Goal: Task Accomplishment & Management: Complete application form

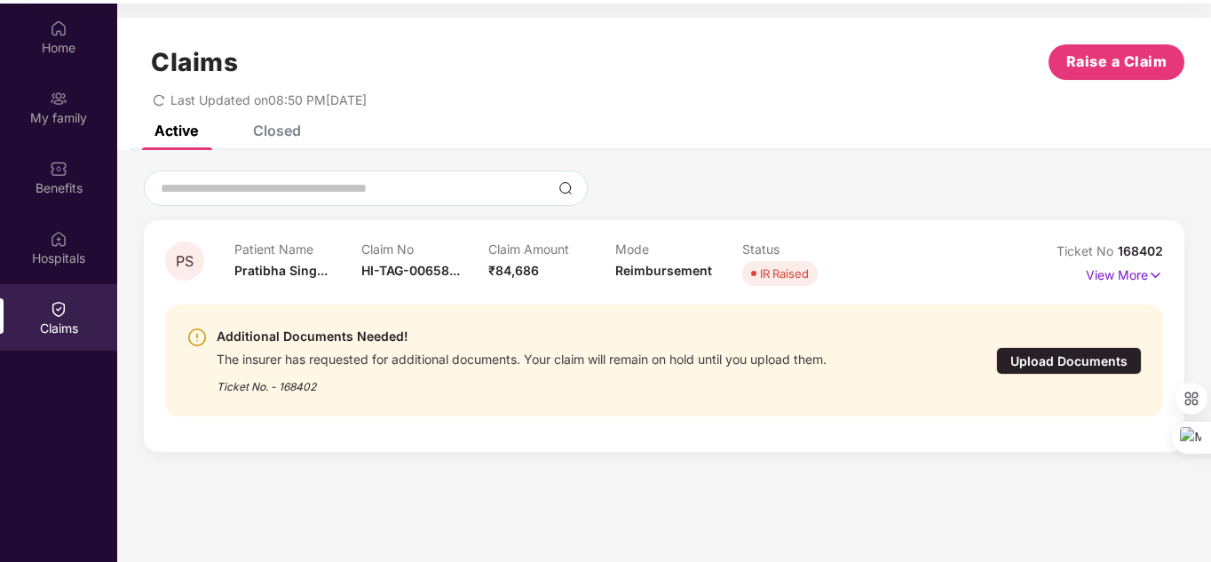
scroll to position [99, 0]
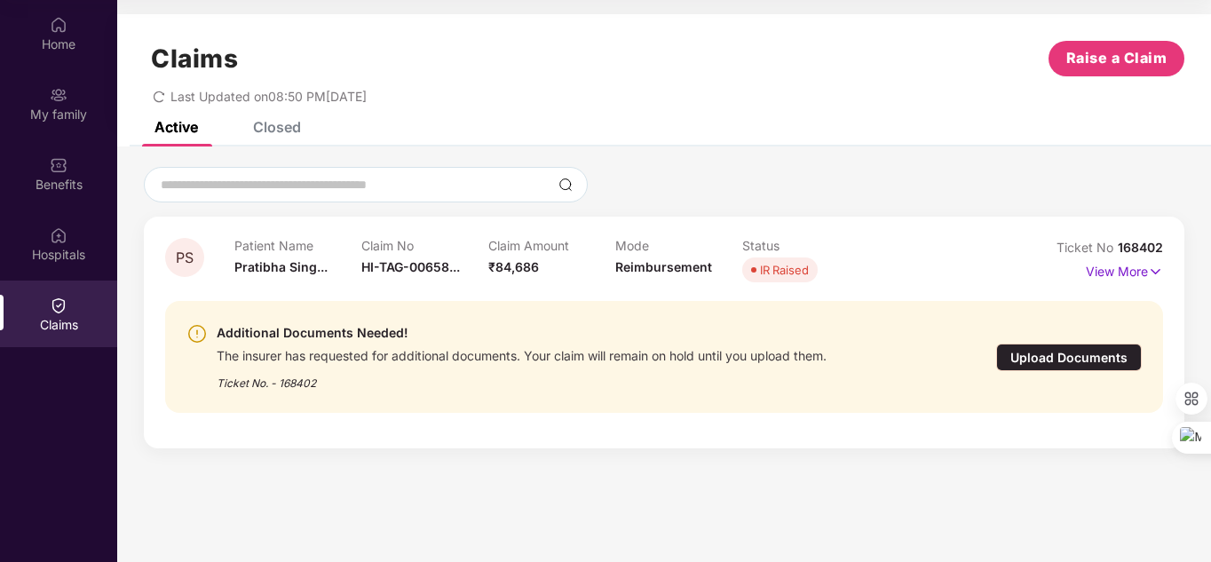
click at [793, 272] on div "IR Raised" at bounding box center [784, 270] width 49 height 18
click at [1147, 272] on p "View More" at bounding box center [1123, 269] width 77 height 24
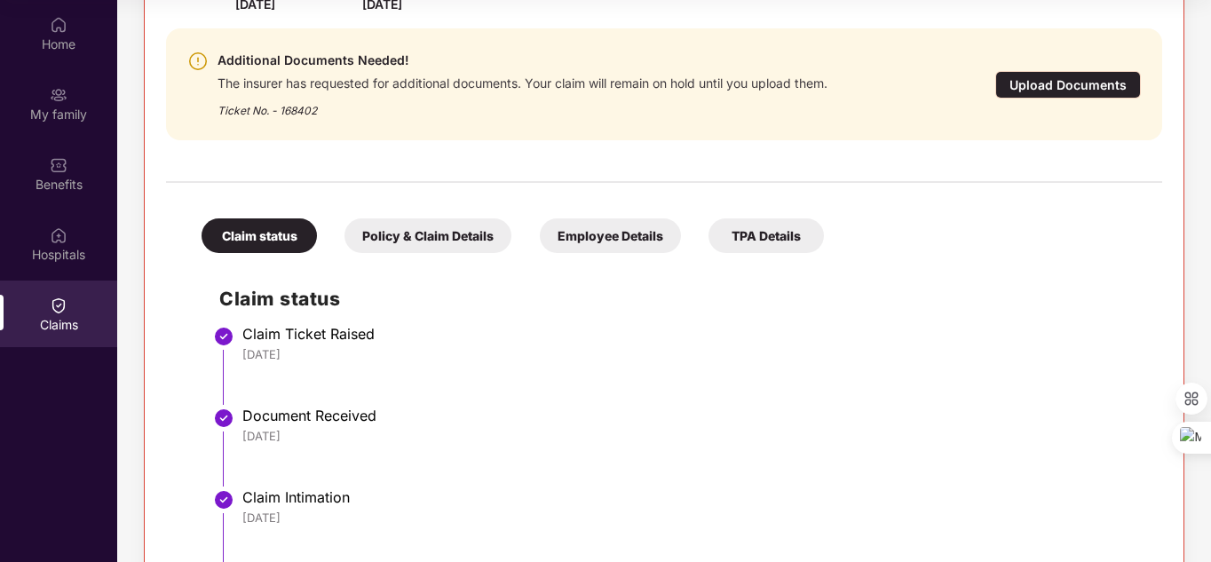
scroll to position [326, 0]
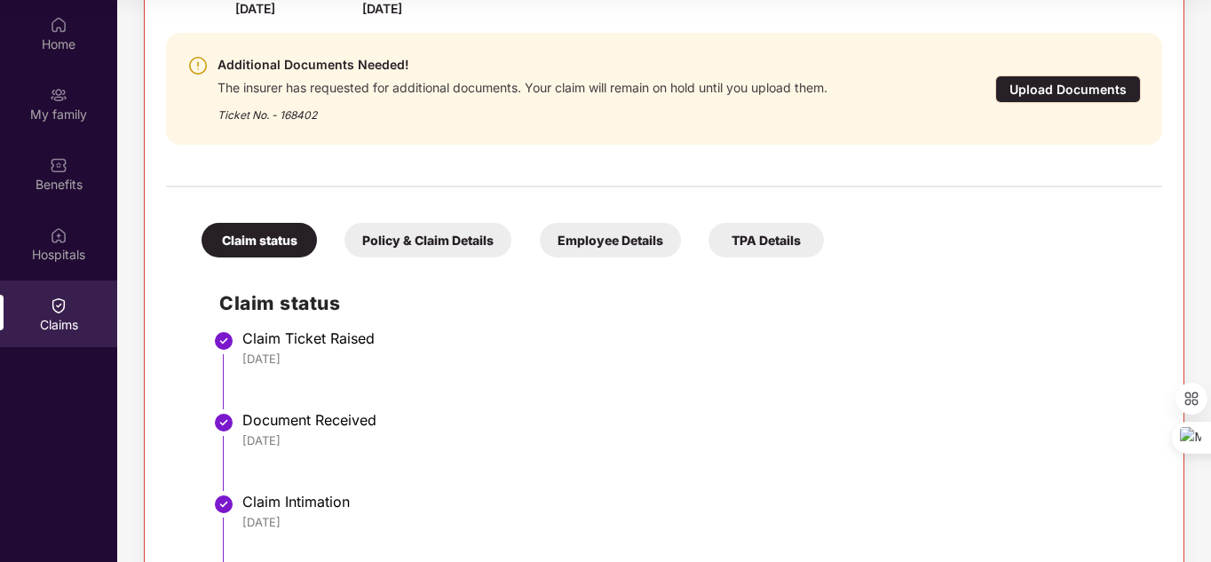
click at [1038, 86] on div "Upload Documents" at bounding box center [1068, 89] width 146 height 28
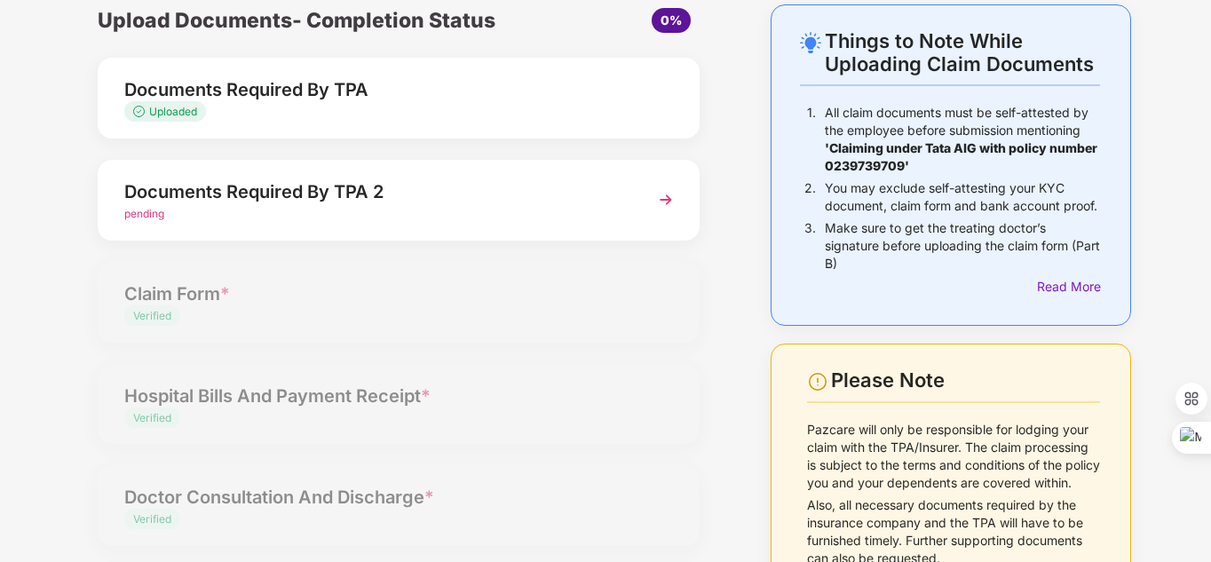
scroll to position [80, 0]
click at [668, 193] on img at bounding box center [666, 199] width 32 height 32
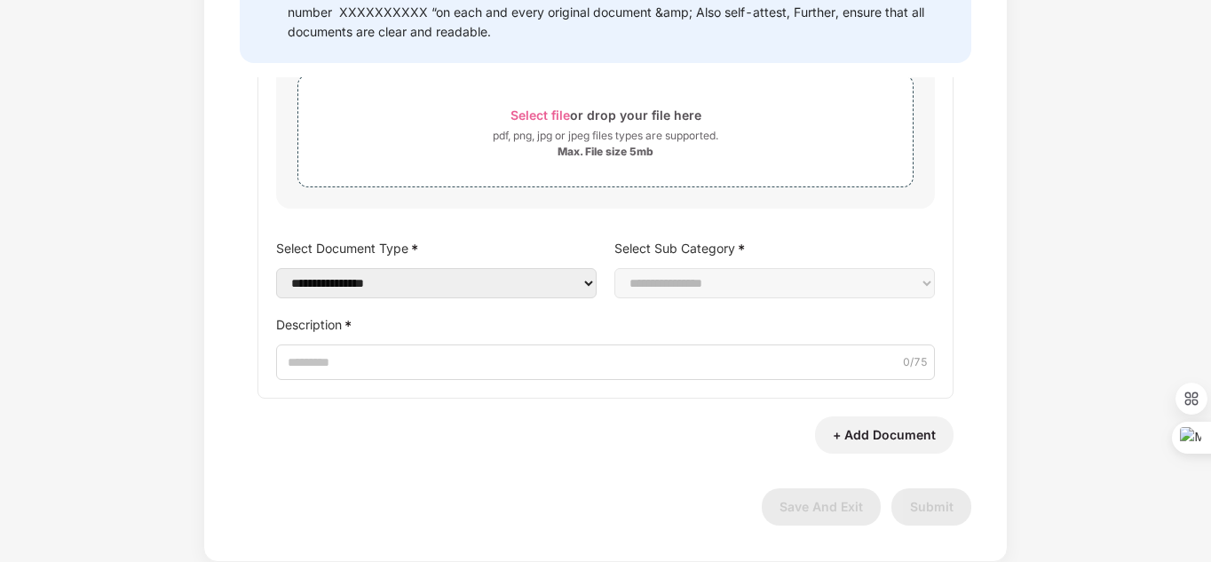
scroll to position [96, 0]
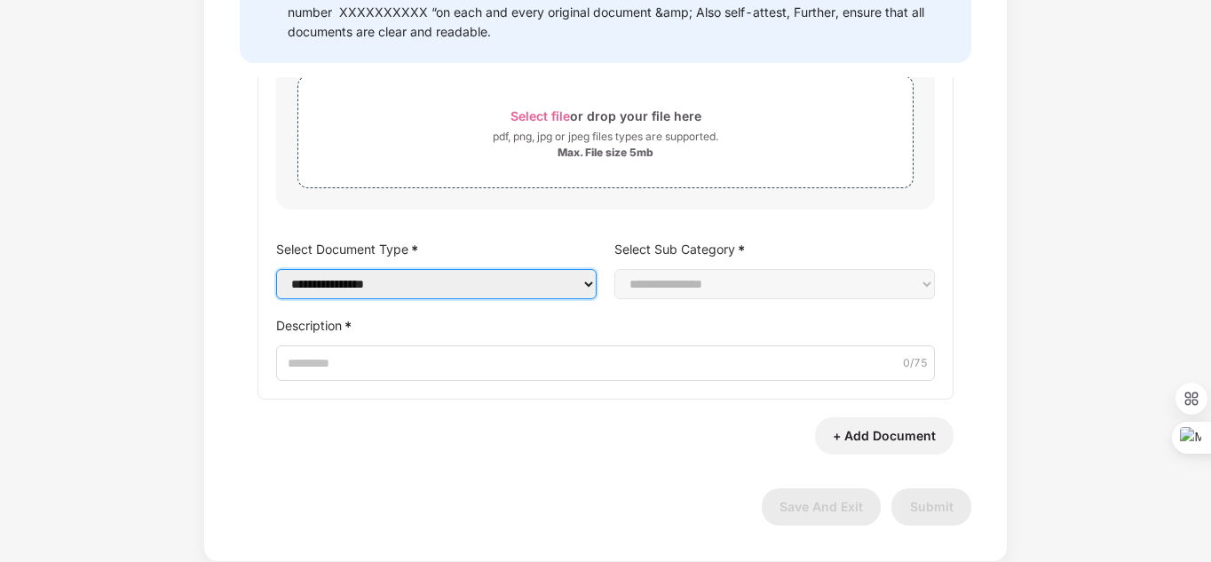
click at [583, 284] on select "**********" at bounding box center [436, 284] width 320 height 30
click at [517, 225] on div "**********" at bounding box center [605, 199] width 696 height 400
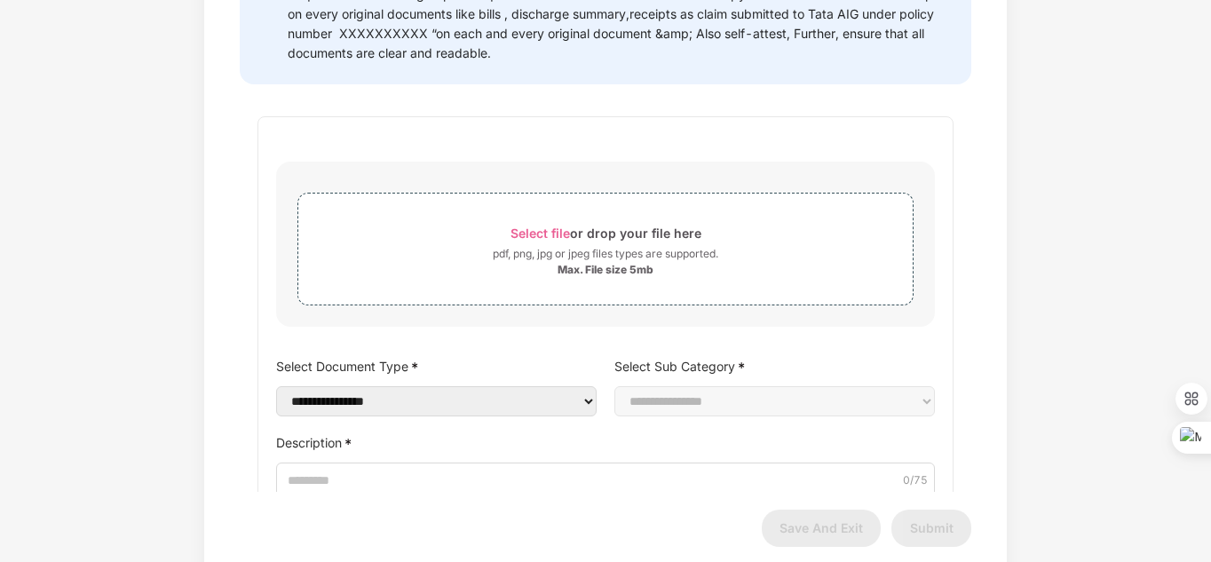
scroll to position [0, 0]
